Goal: Check status: Check status

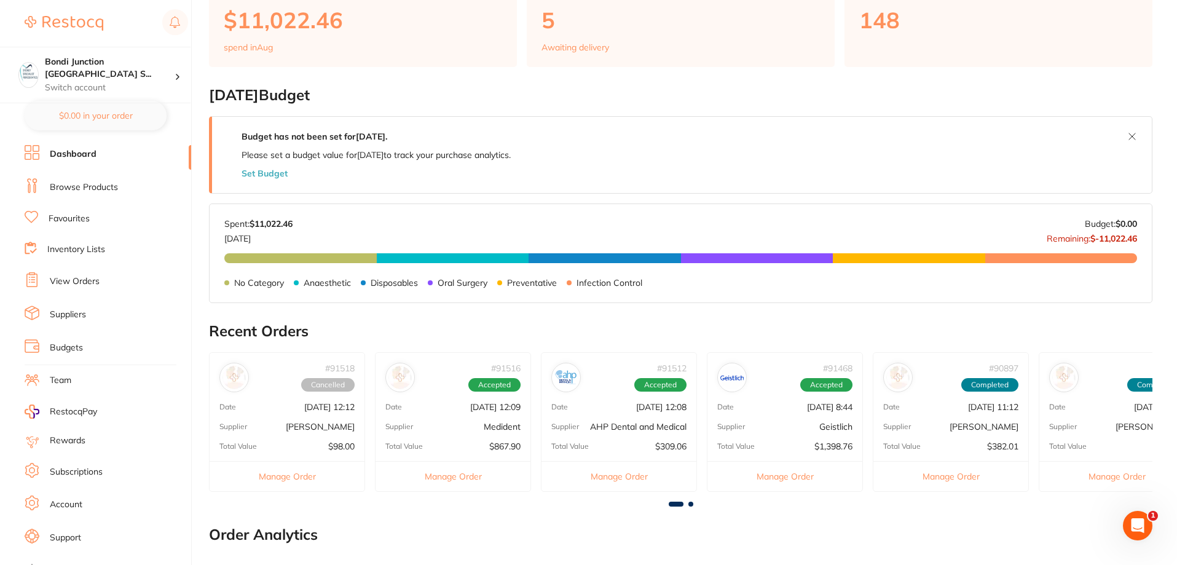
click at [90, 282] on link "View Orders" at bounding box center [75, 281] width 50 height 12
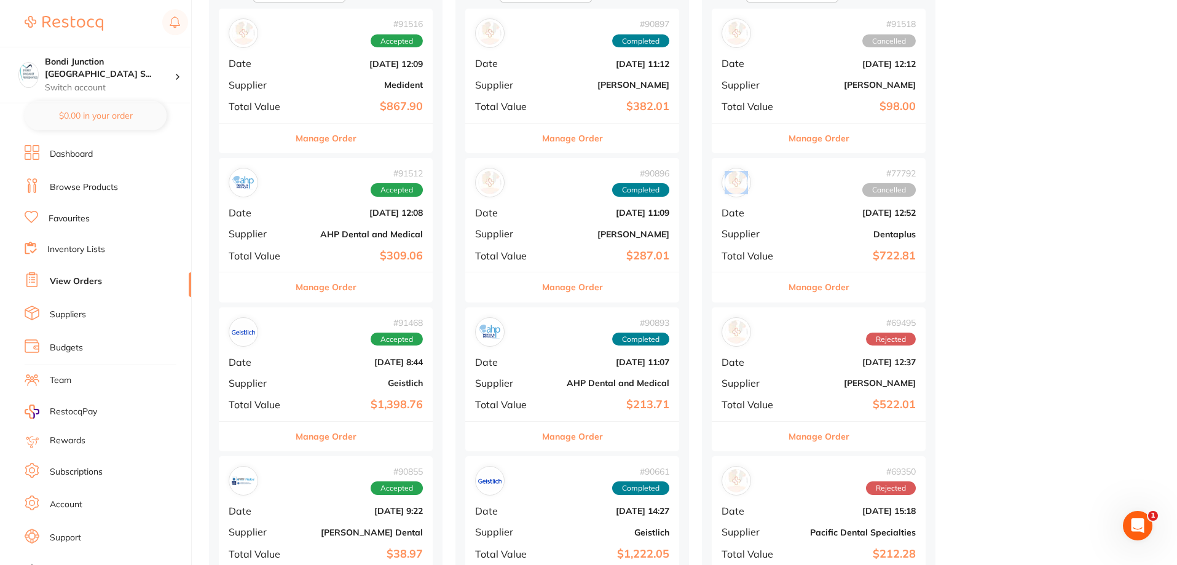
scroll to position [369, 0]
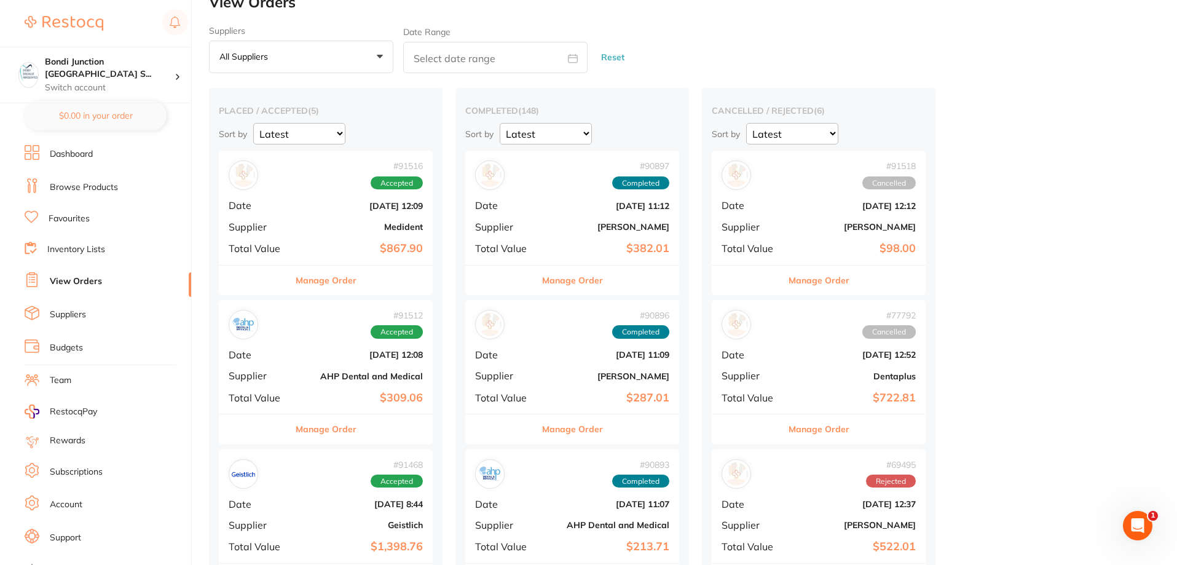
scroll to position [0, 0]
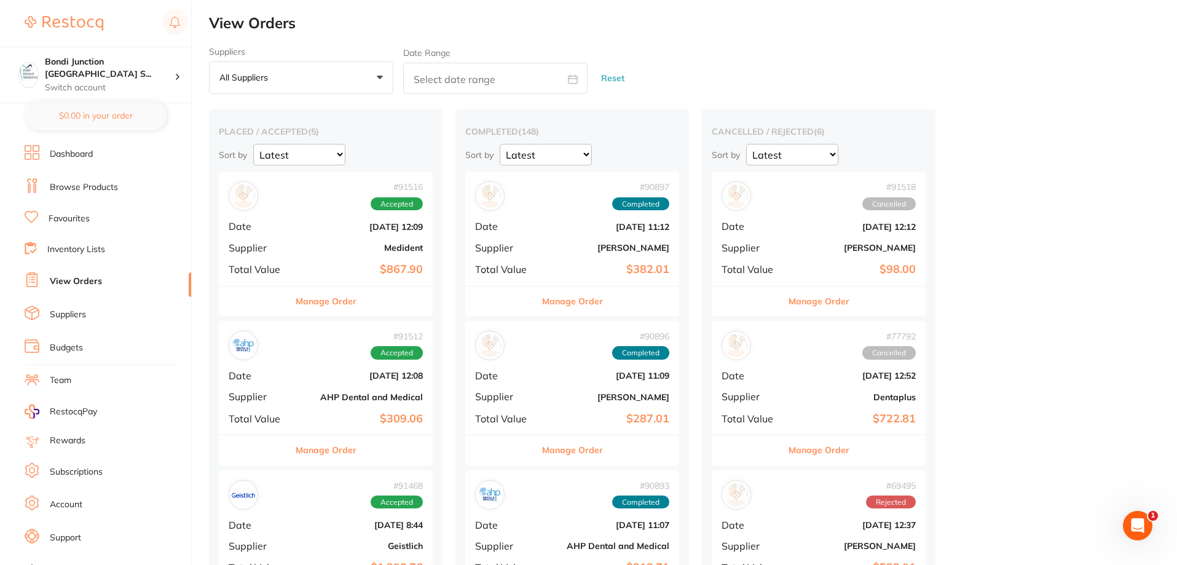
click at [562, 362] on div "# 90896 Completed Date [DATE] 11:09 Supplier [PERSON_NAME] Total Value $287.01" at bounding box center [572, 378] width 214 height 114
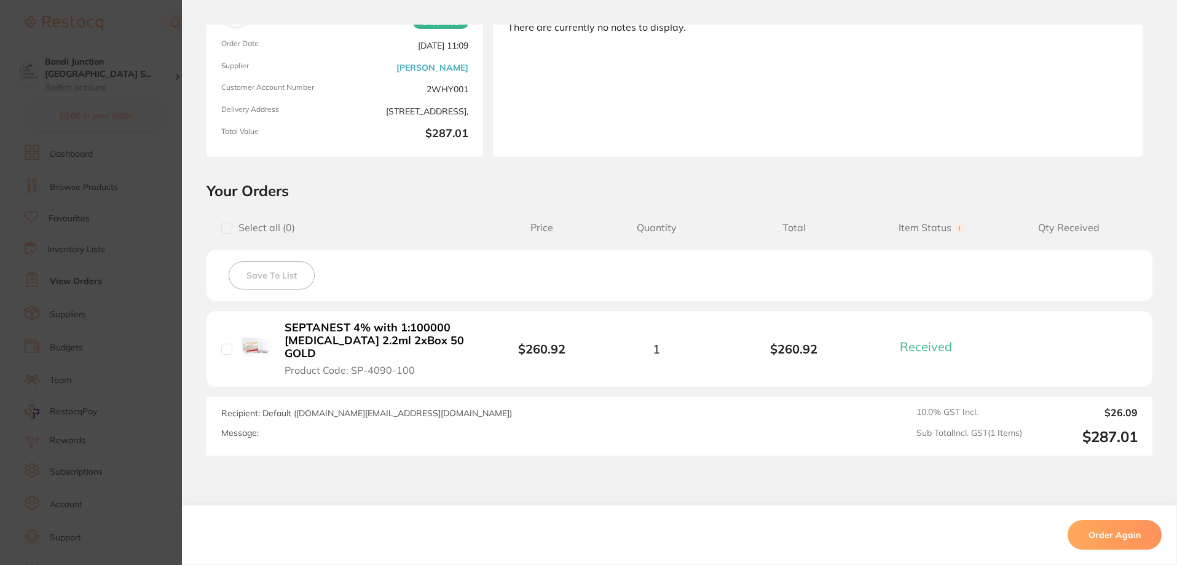
scroll to position [123, 0]
click at [175, 202] on section "Order ID: Restocq- 90896 Order Information 1 Received Completed Order Order Dat…" at bounding box center [588, 282] width 1177 height 565
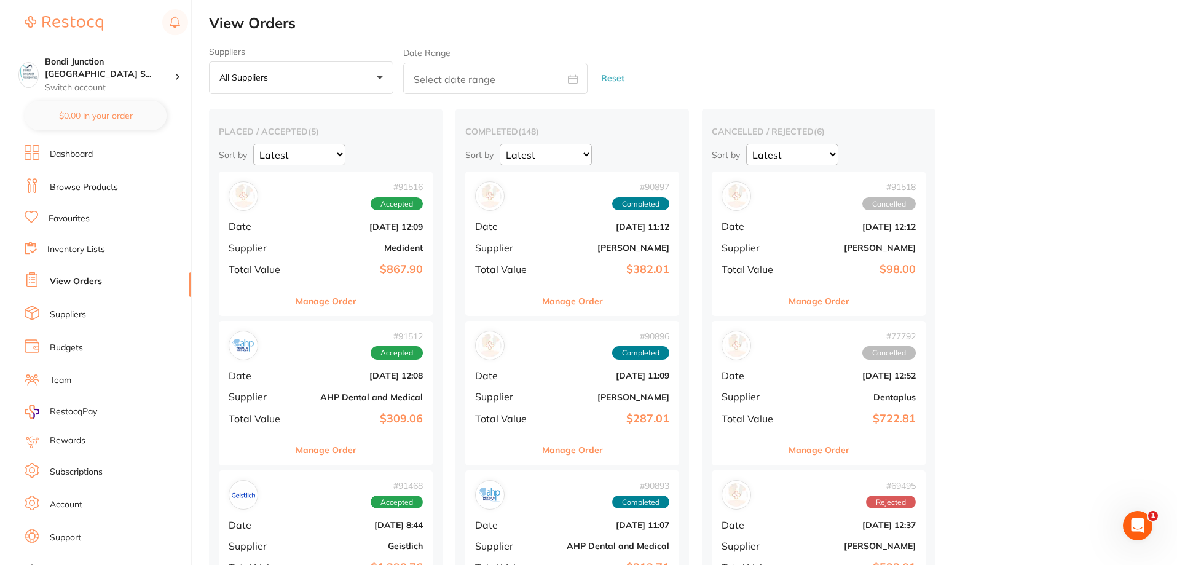
click at [358, 223] on b "[DATE] 12:09" at bounding box center [361, 227] width 123 height 10
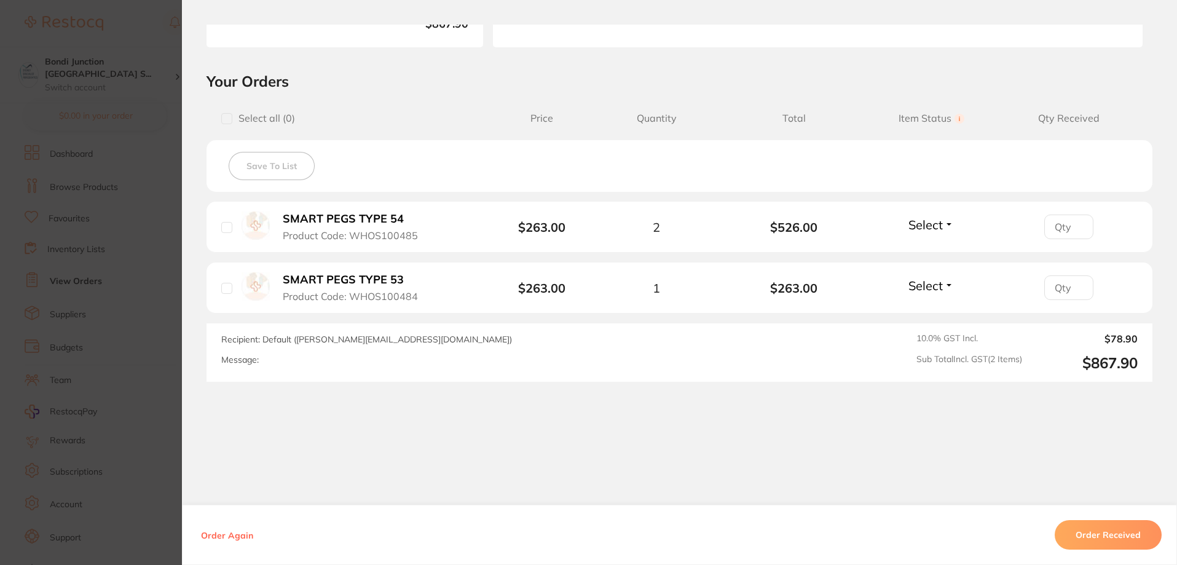
click at [77, 154] on section "Order ID: Restocq- 91516 Order Information Accepted Order Order Date [DATE] 12:…" at bounding box center [588, 282] width 1177 height 565
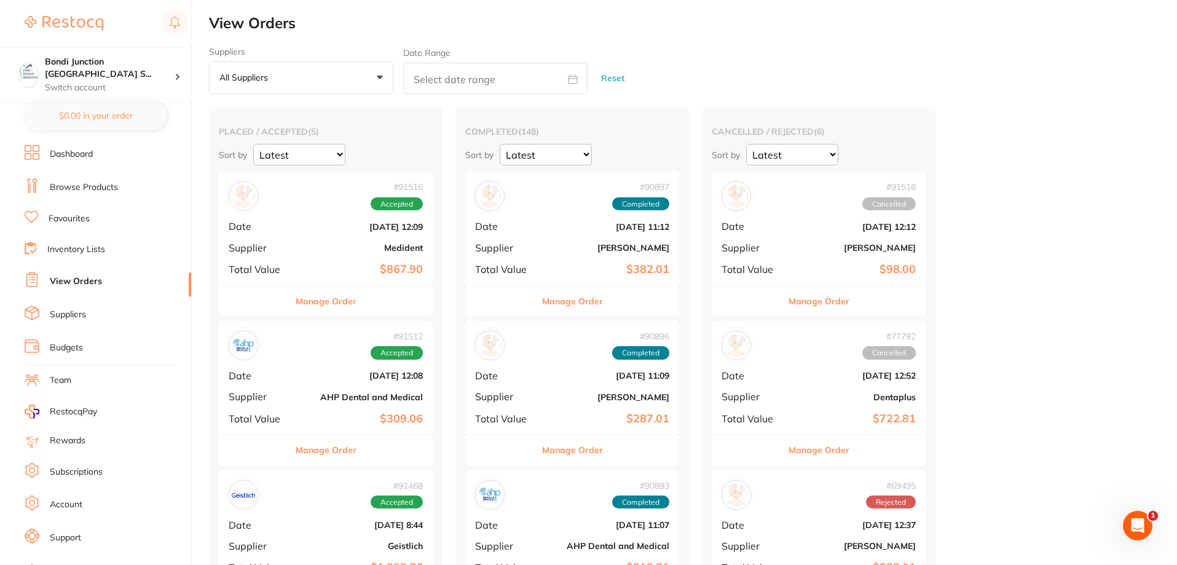
click at [392, 371] on b "[DATE] 12:08" at bounding box center [361, 376] width 123 height 10
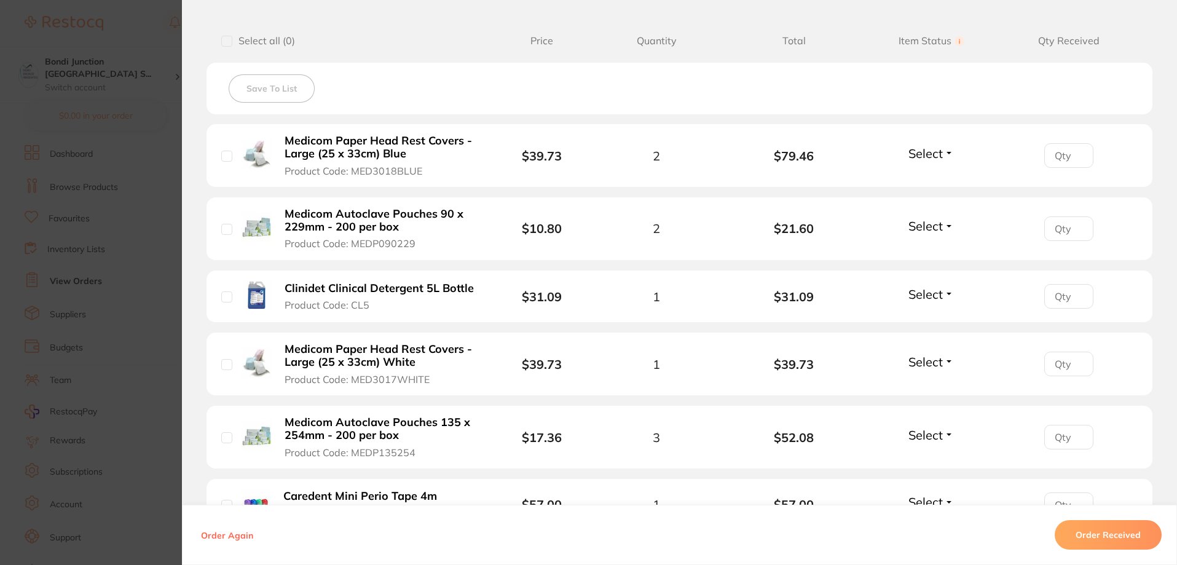
scroll to position [369, 0]
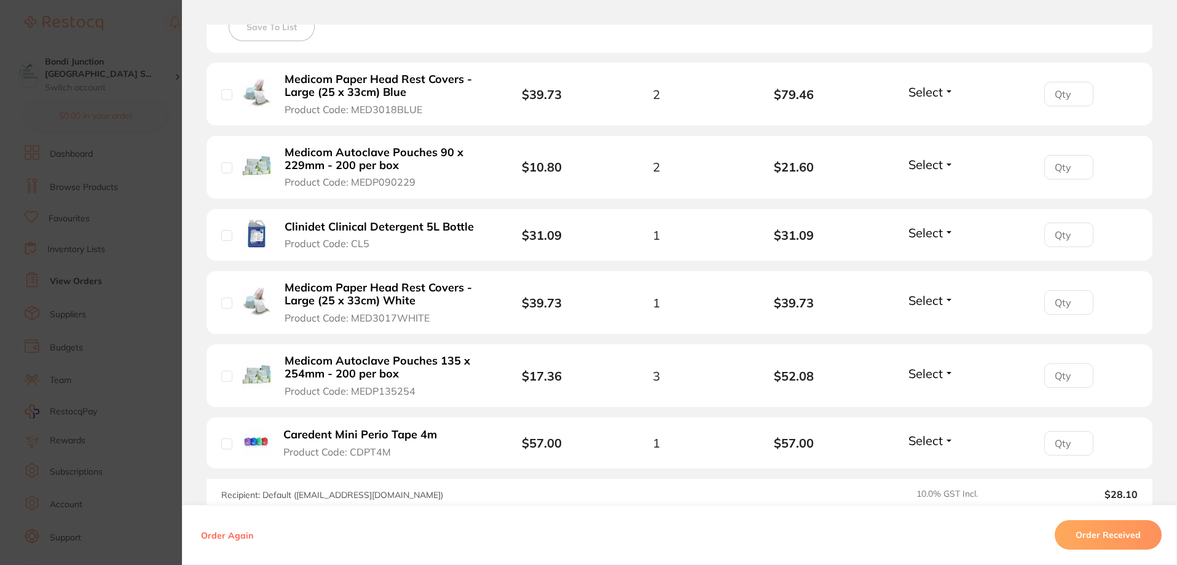
click at [101, 226] on section "Order ID: Restocq- 91512 Order Information Accepted Order Order Date [DATE] 12:…" at bounding box center [588, 282] width 1177 height 565
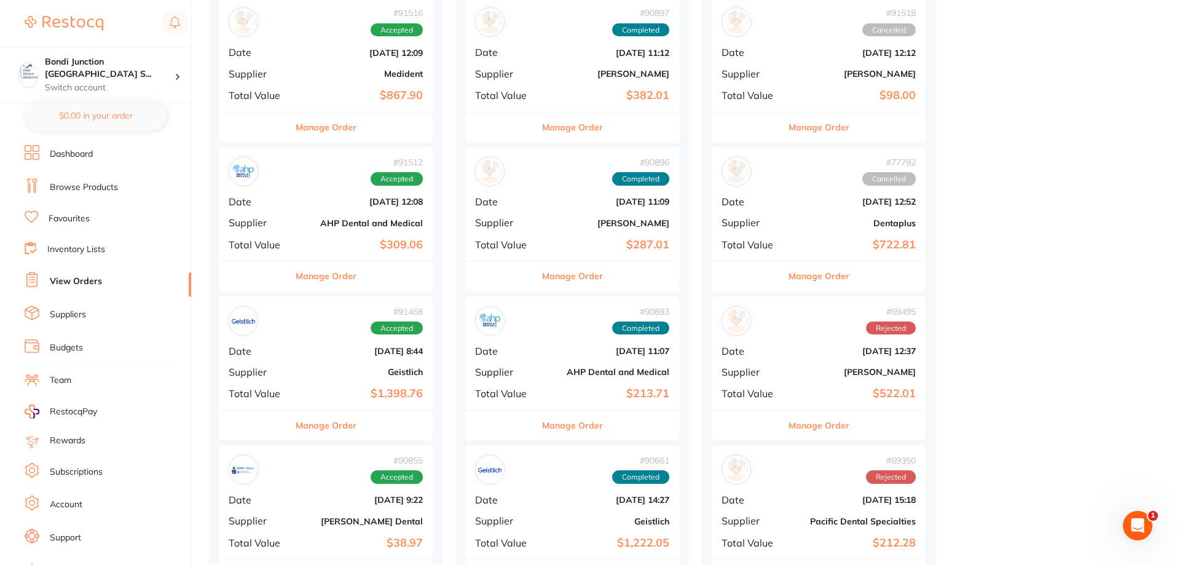
scroll to position [184, 0]
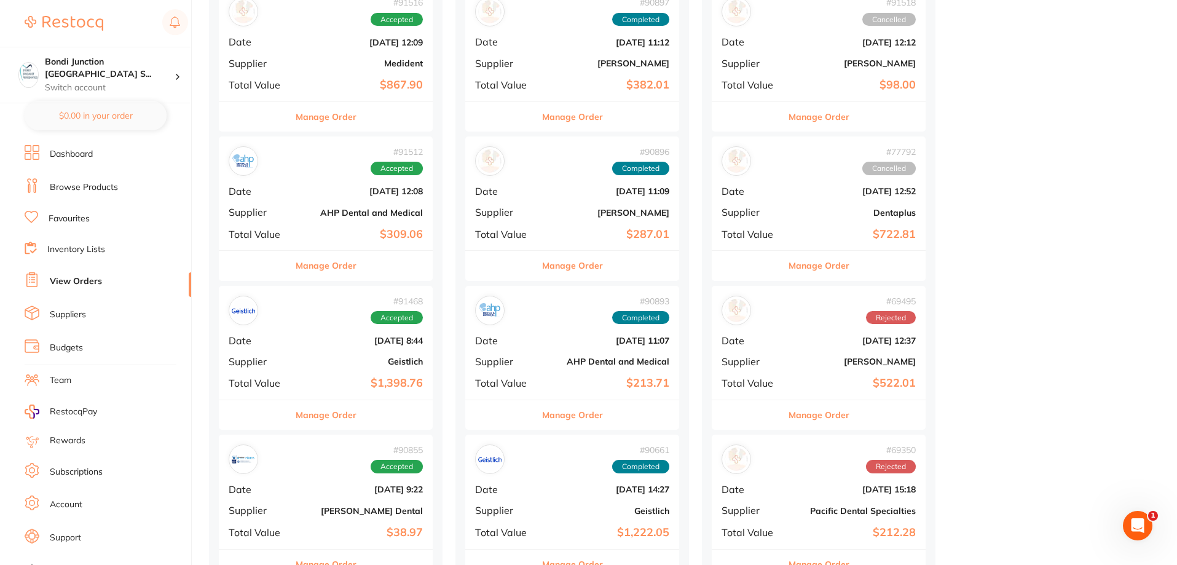
click at [375, 357] on b "Geistlich" at bounding box center [361, 362] width 123 height 10
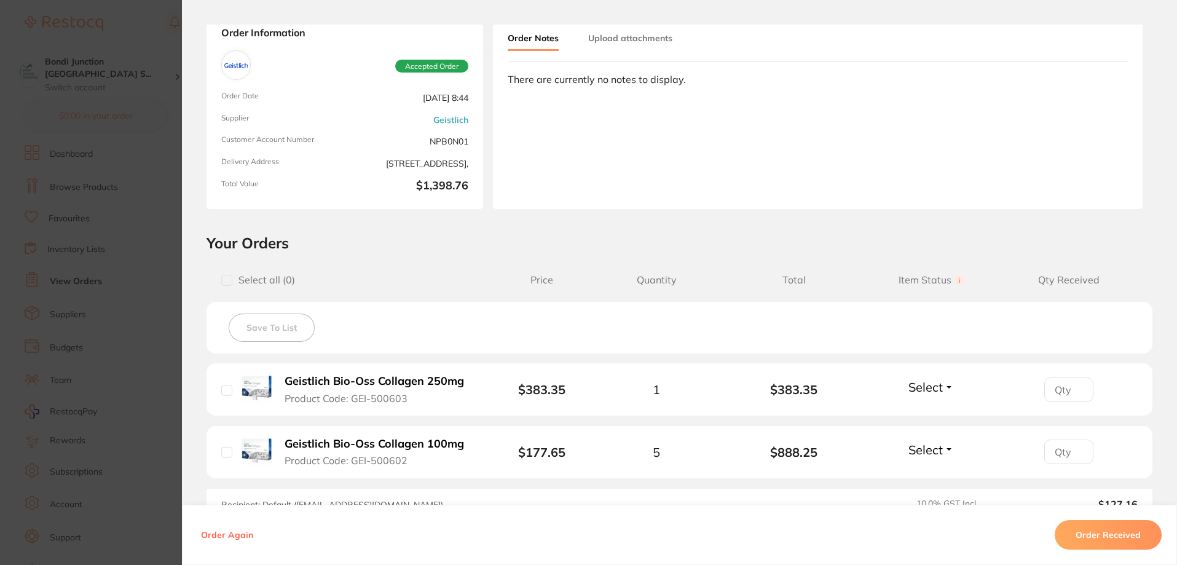
scroll to position [184, 0]
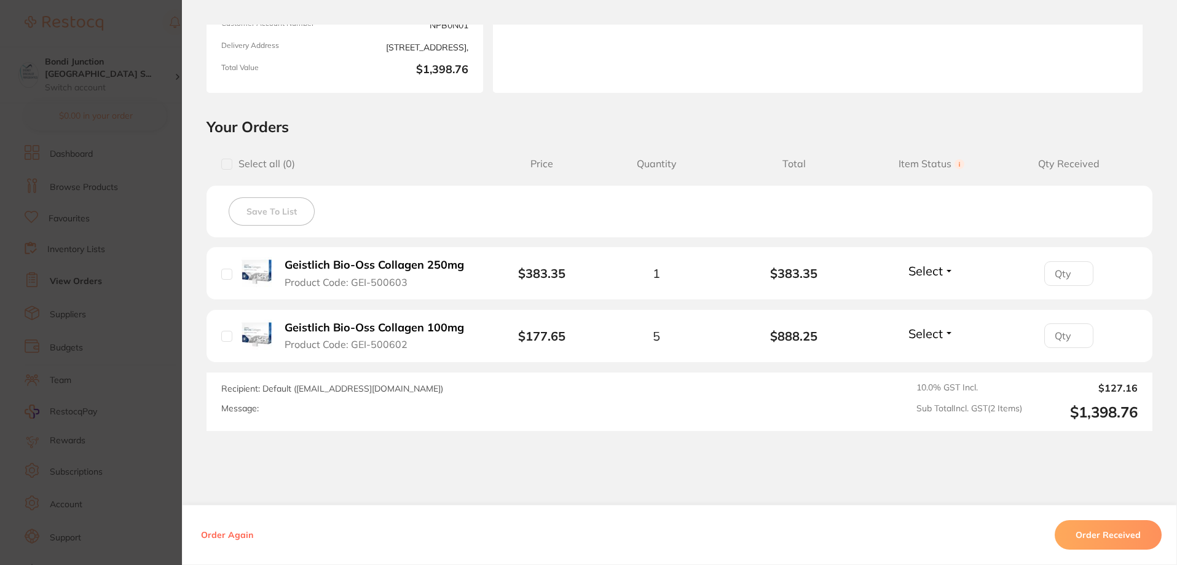
click at [168, 301] on section "Order ID: Restocq- 91468 Order Information Accepted Order Order Date [DATE] 8:4…" at bounding box center [588, 282] width 1177 height 565
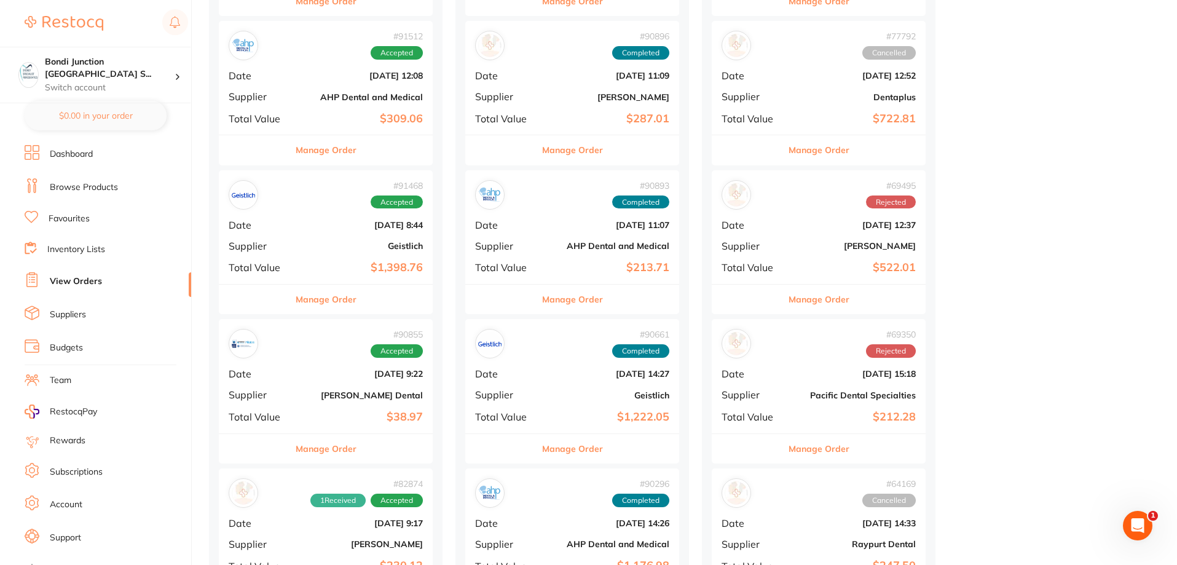
scroll to position [307, 0]
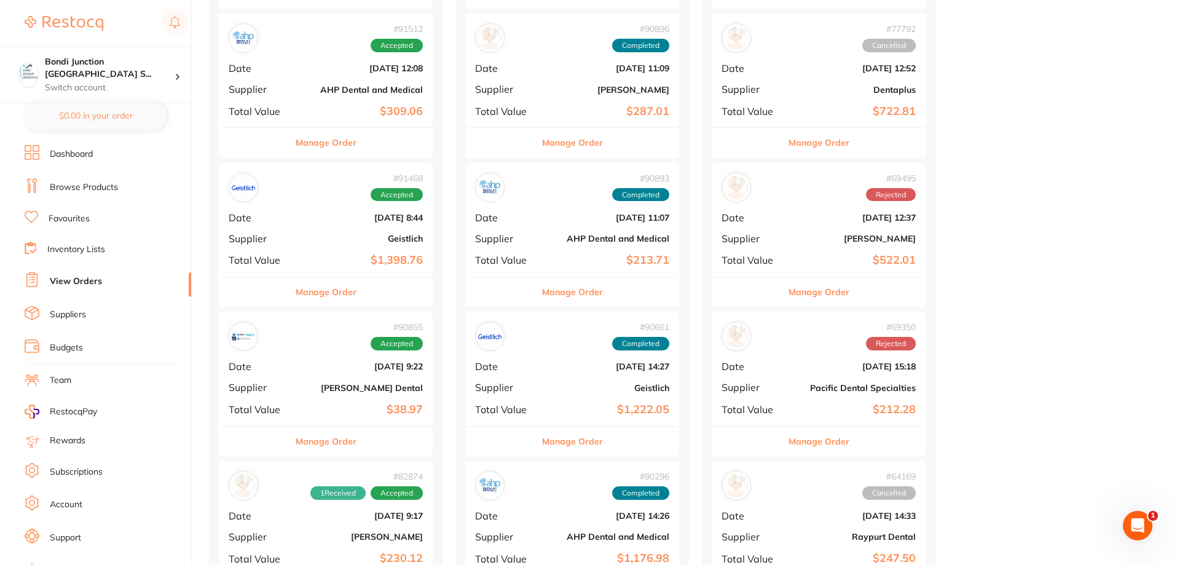
click at [407, 382] on div "# 90855 Accepted Date [DATE] 9:22 Supplier [PERSON_NAME] Dental Total Value $38…" at bounding box center [326, 369] width 214 height 114
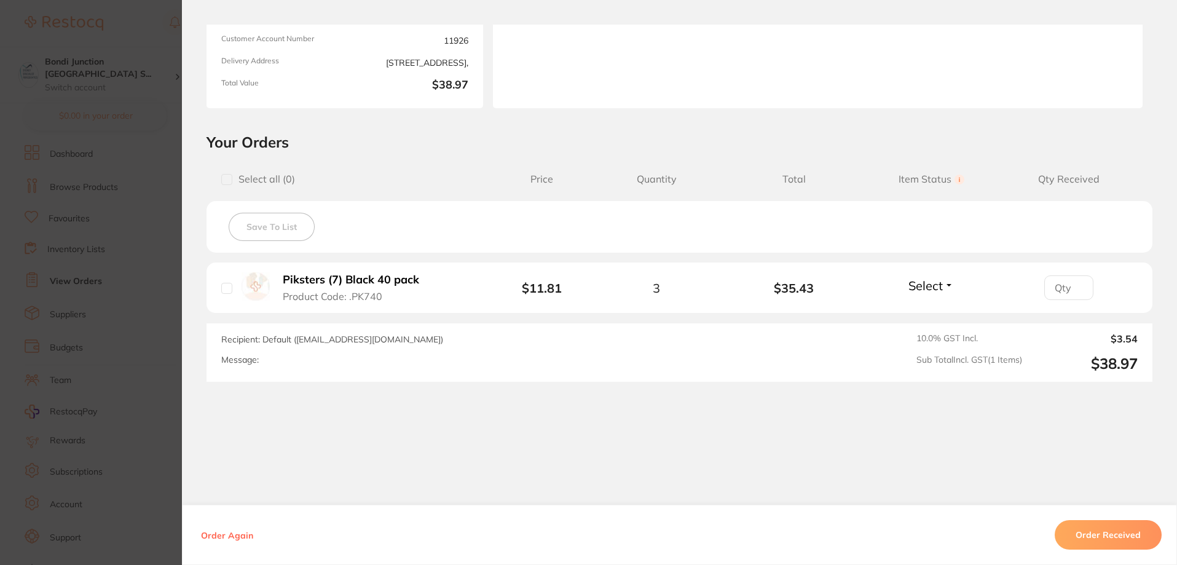
click at [182, 307] on section "Your Orders Select all ( 0 ) Price Quantity Total Item Status You can use this …" at bounding box center [679, 257] width 995 height 249
click at [165, 307] on section "Order ID: Restocq- 90855 Order Information Accepted Order Order Date [DATE] 9:2…" at bounding box center [588, 282] width 1177 height 565
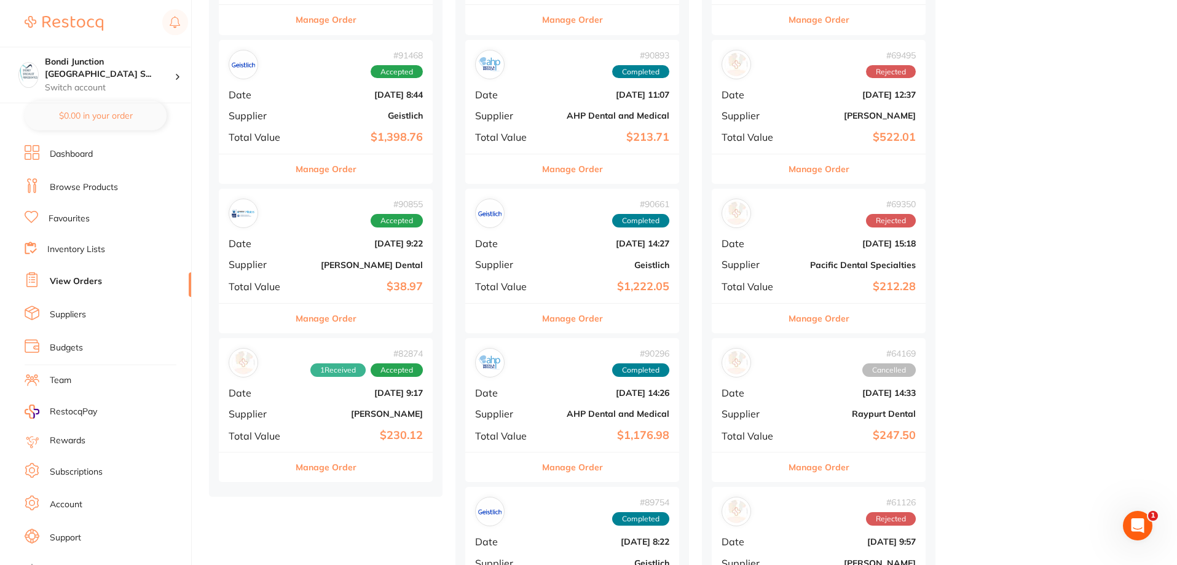
click at [388, 390] on b "[DATE] 9:17" at bounding box center [361, 393] width 123 height 10
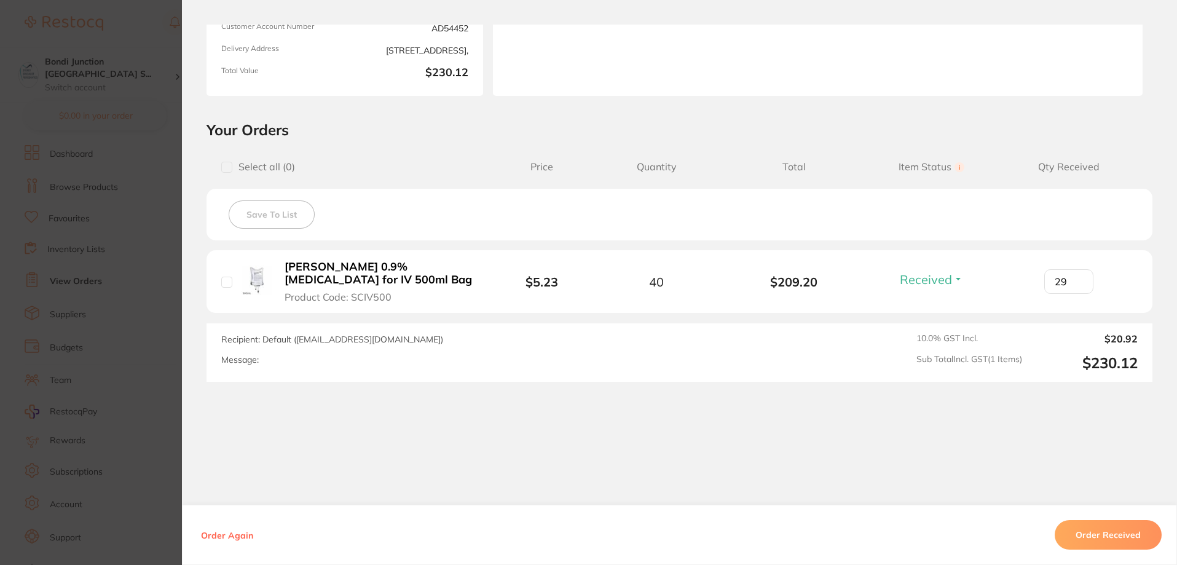
click at [120, 264] on section "Order ID: Restocq- 82874 Order Information 1 Received Accepted Order Order Date…" at bounding box center [588, 282] width 1177 height 565
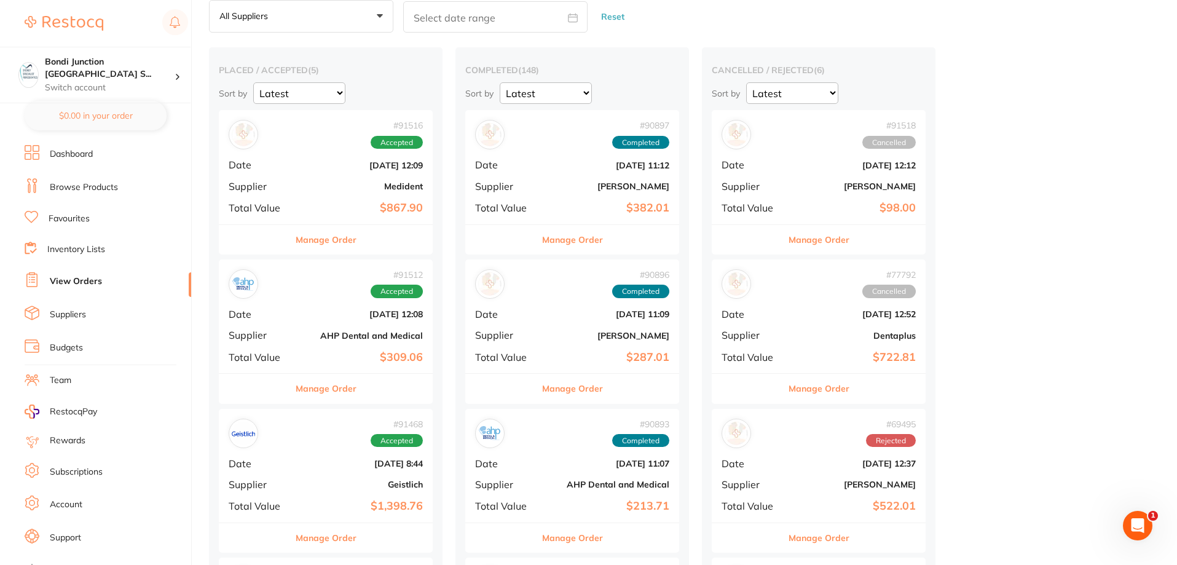
click at [617, 173] on div "# 90897 Completed Date [DATE] 11:12 Supplier [PERSON_NAME] Total Value $382.01" at bounding box center [572, 167] width 214 height 114
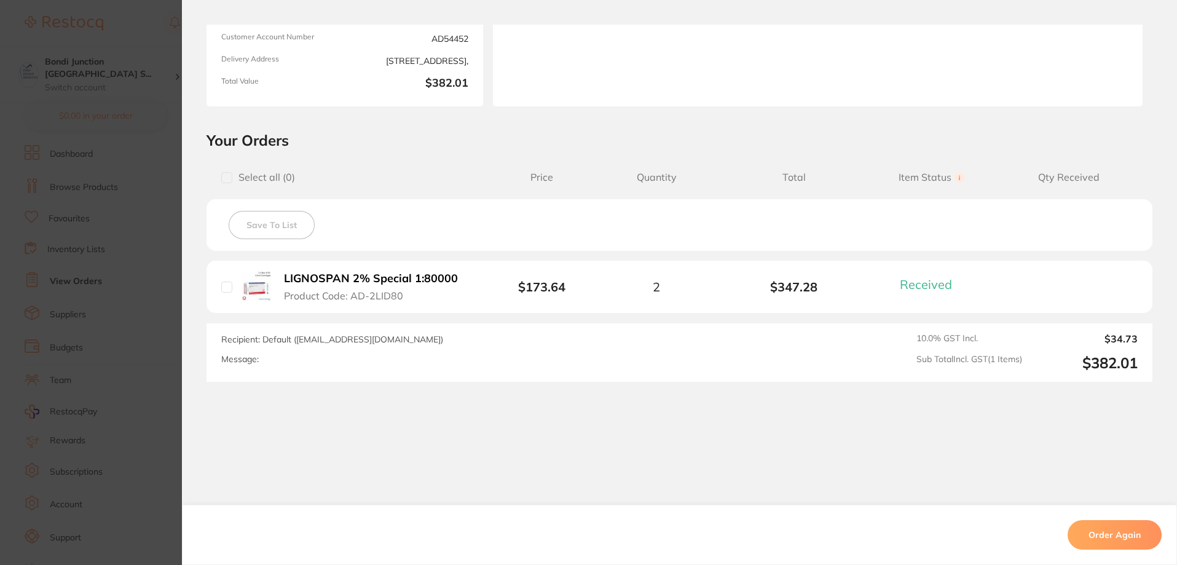
click at [129, 184] on section "Order ID: Restocq- 90897 Order Information 1 Received Completed Order Order Dat…" at bounding box center [588, 282] width 1177 height 565
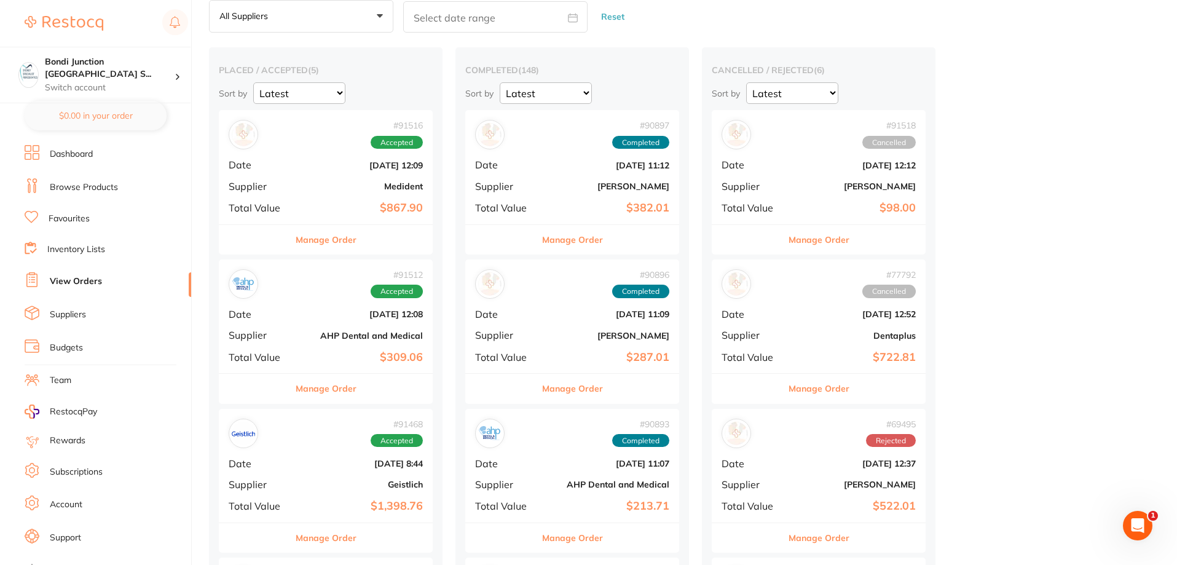
click at [575, 298] on div "# 90896 Completed" at bounding box center [572, 284] width 194 height 30
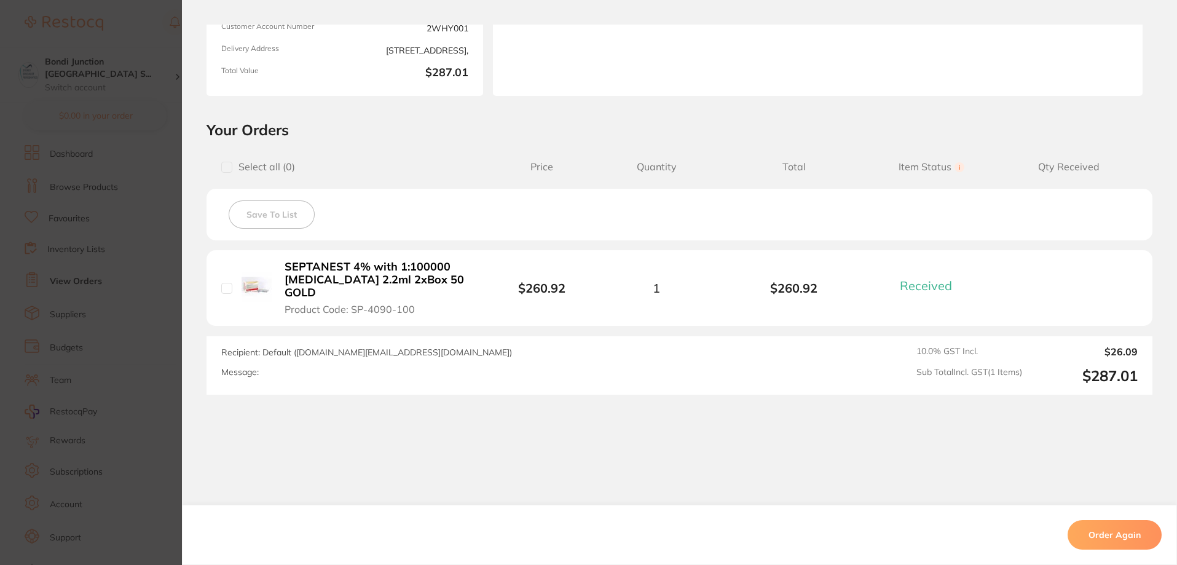
click at [127, 205] on section "Order ID: Restocq- 90896 Order Information 1 Received Completed Order Order Dat…" at bounding box center [588, 282] width 1177 height 565
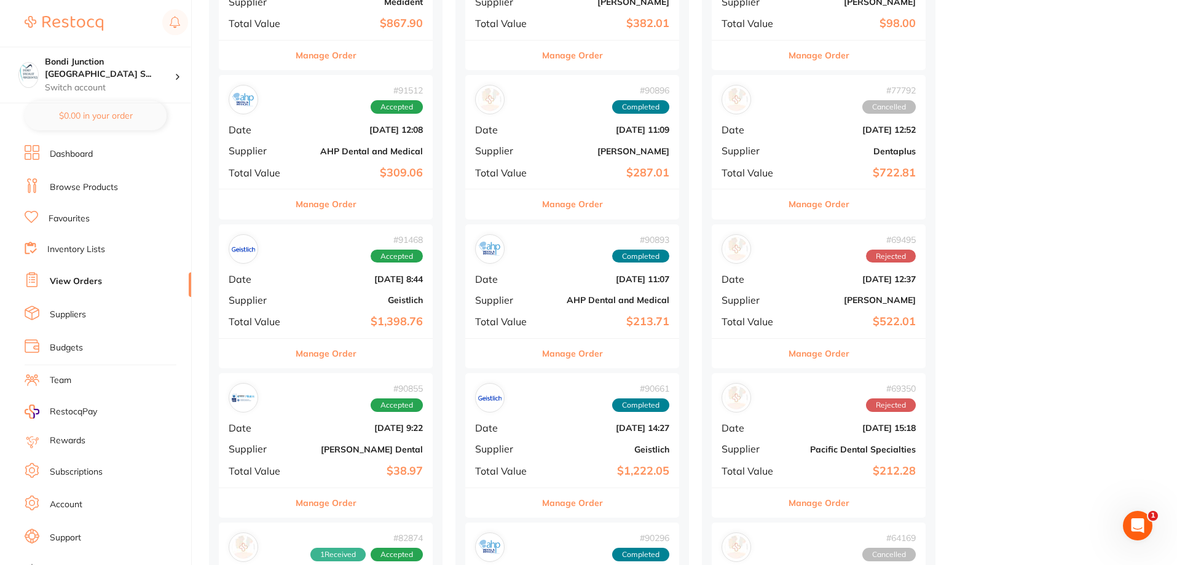
click at [596, 336] on div "# 90893 Completed Date [DATE] 11:07 Supplier AHP Dental and Medical Total Value…" at bounding box center [572, 281] width 214 height 114
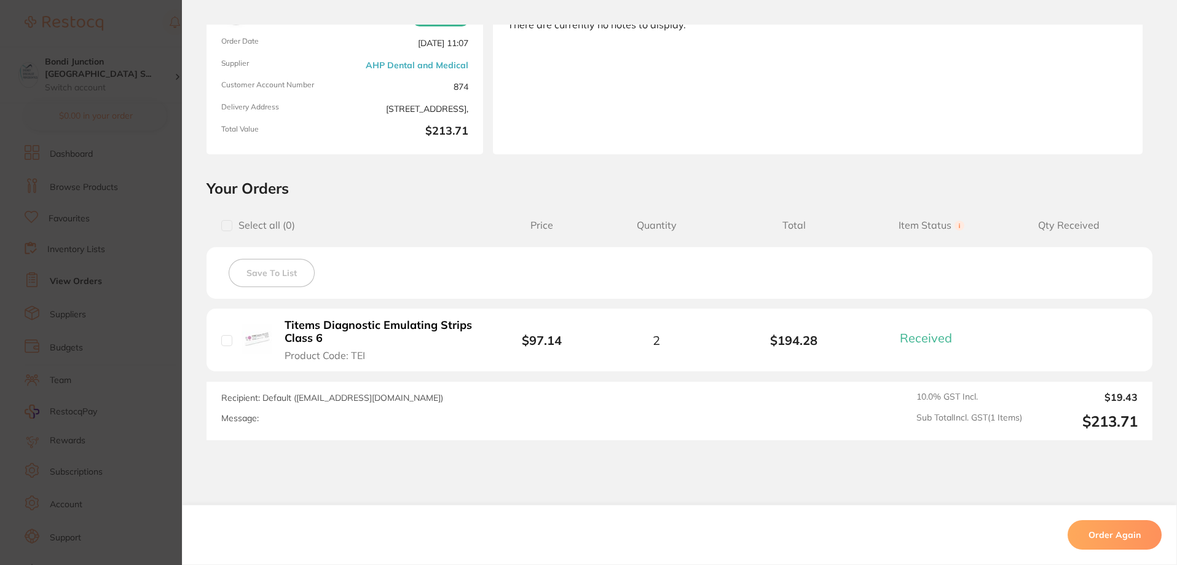
click at [76, 211] on section "Order ID: Restocq- 90893 Order Information 1 Received Completed Order Order Dat…" at bounding box center [588, 282] width 1177 height 565
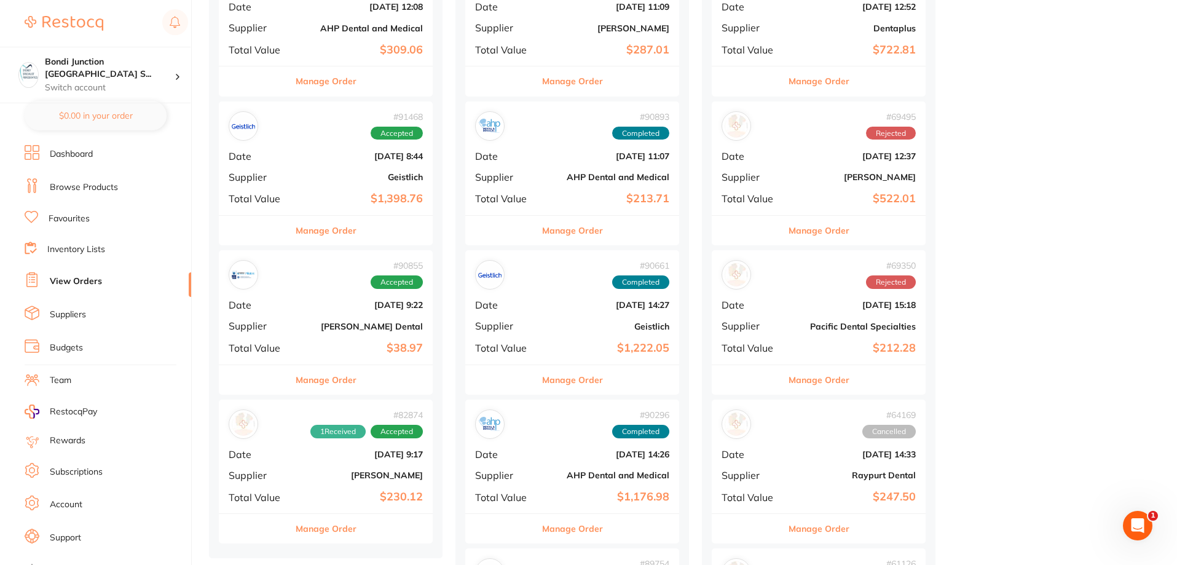
click at [623, 304] on b "[DATE] 14:27" at bounding box center [608, 305] width 123 height 10
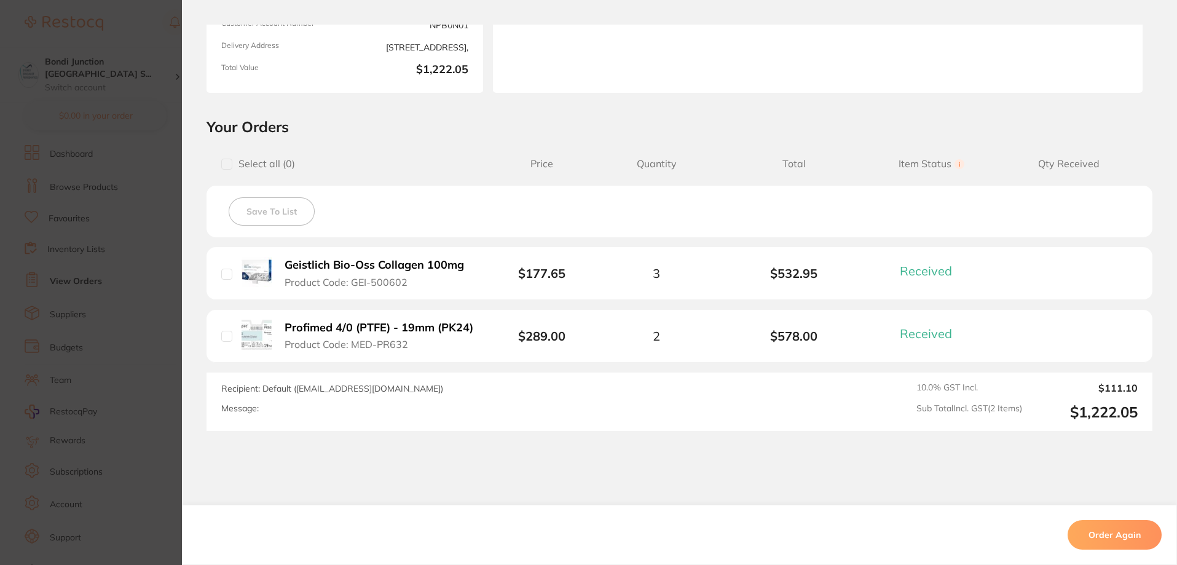
click at [109, 185] on section "Order ID: Restocq- 90661 Order Information 2 Received Completed Order Order Dat…" at bounding box center [588, 282] width 1177 height 565
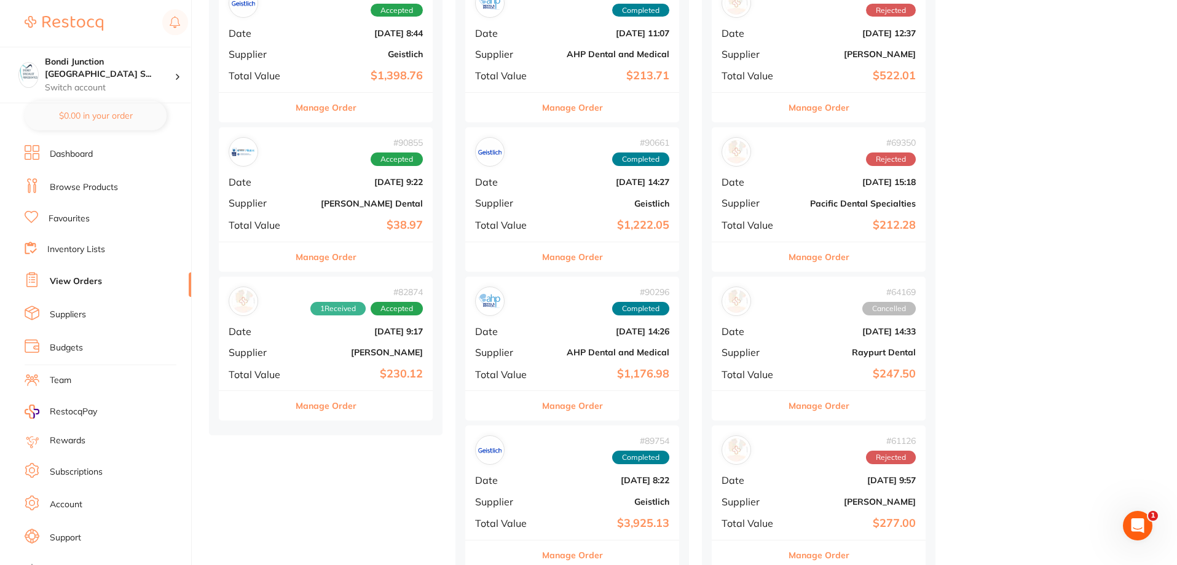
click at [588, 361] on div "# 90296 Completed Date [DATE] 14:26 Supplier AHP Dental and Medical Total Value…" at bounding box center [572, 334] width 214 height 114
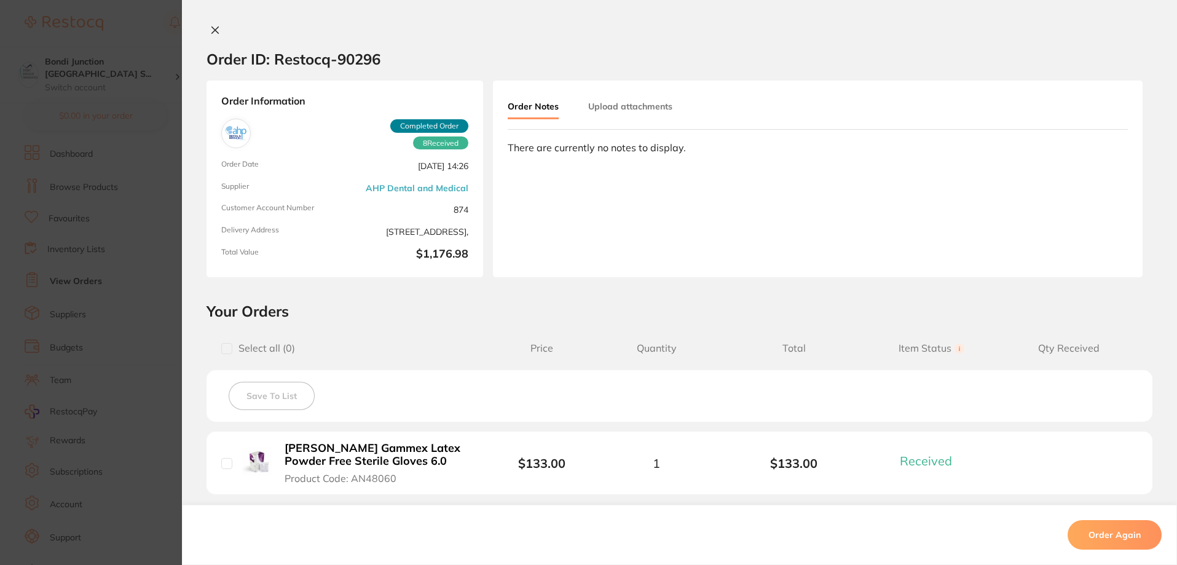
click at [214, 30] on icon at bounding box center [215, 30] width 10 height 10
